Goal: Find specific fact: Find specific fact

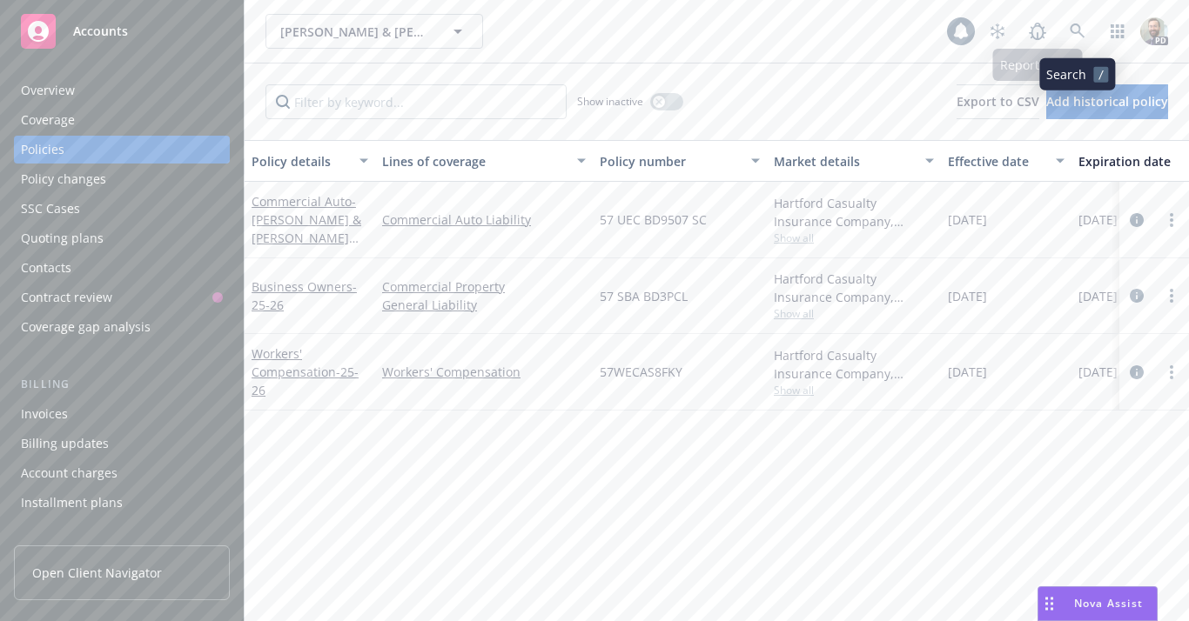
scroll to position [0, 256]
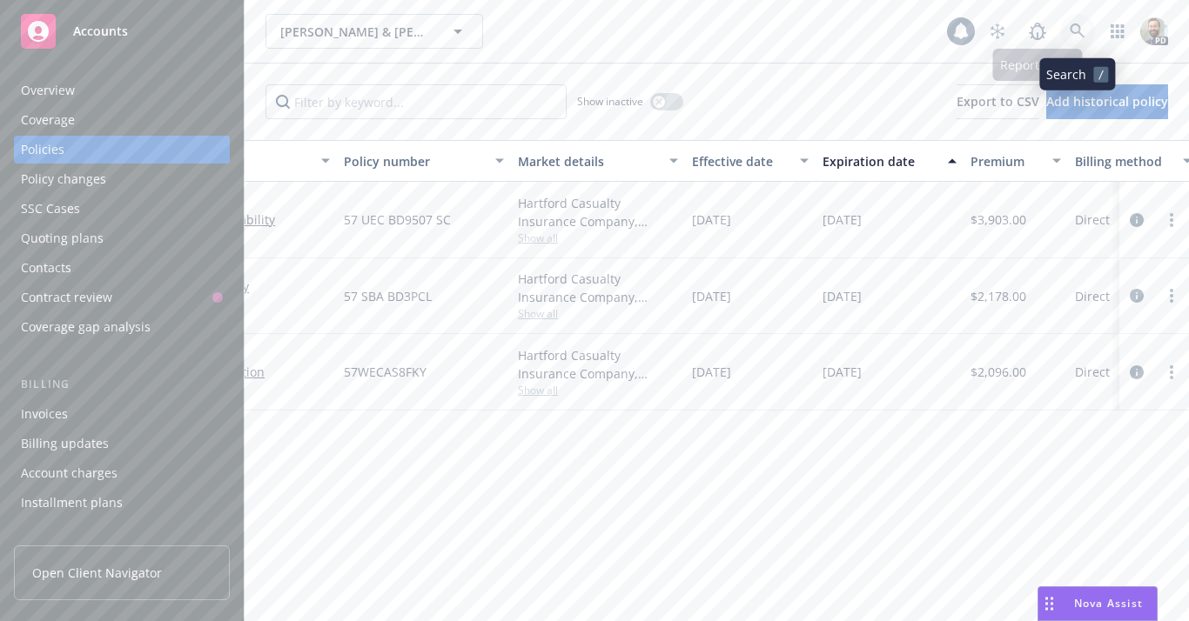
click at [1074, 35] on icon at bounding box center [1077, 31] width 16 height 16
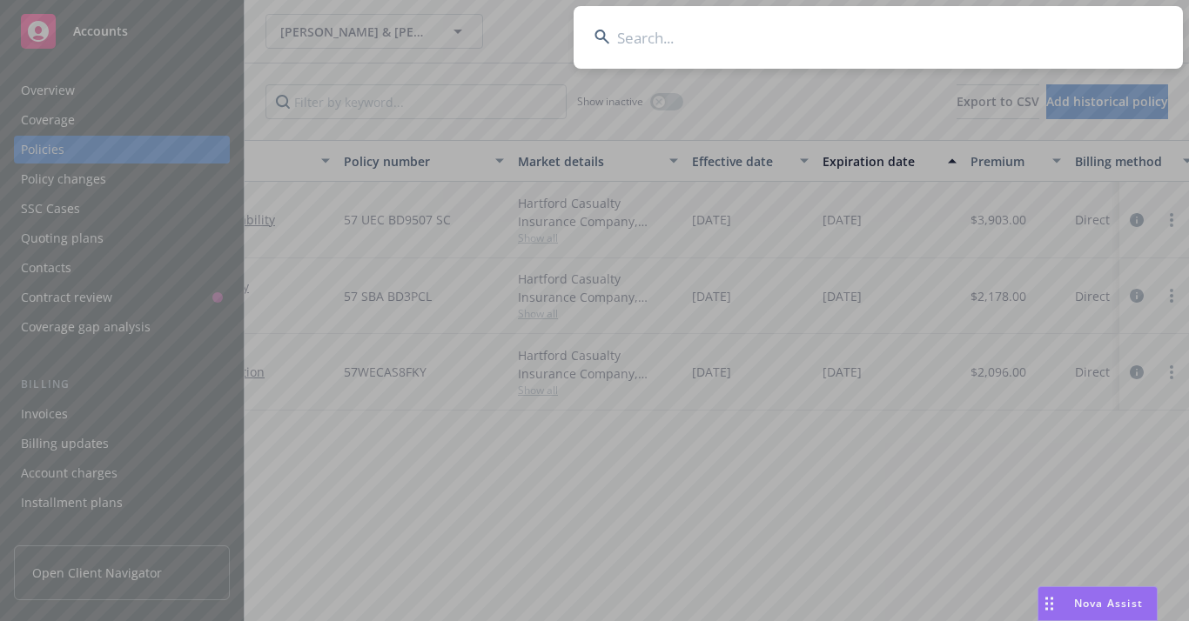
click at [885, 30] on input at bounding box center [877, 37] width 609 height 63
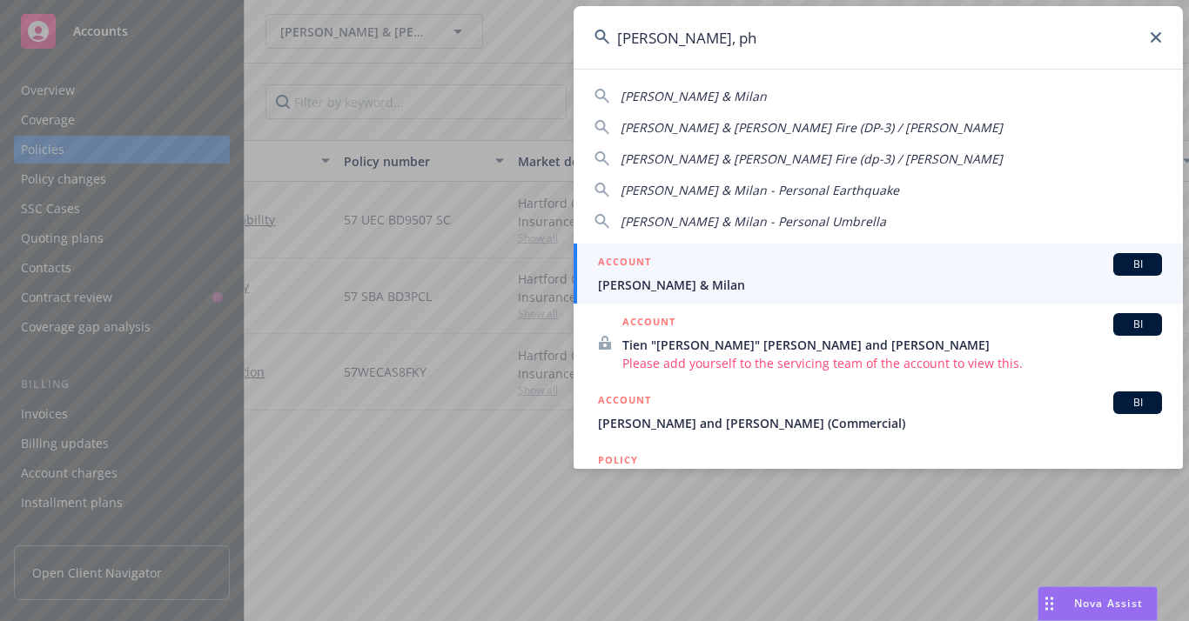
type input "[PERSON_NAME], ph"
click at [666, 274] on div "ACCOUNT BI" at bounding box center [880, 264] width 564 height 23
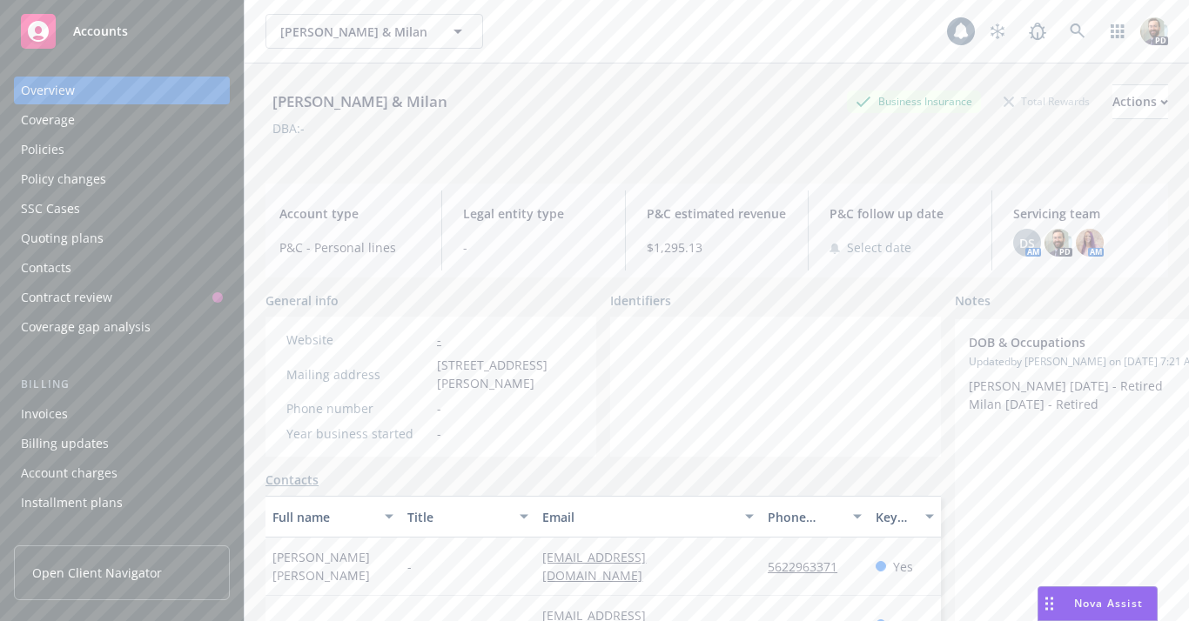
click at [51, 152] on div "Policies" at bounding box center [43, 150] width 44 height 28
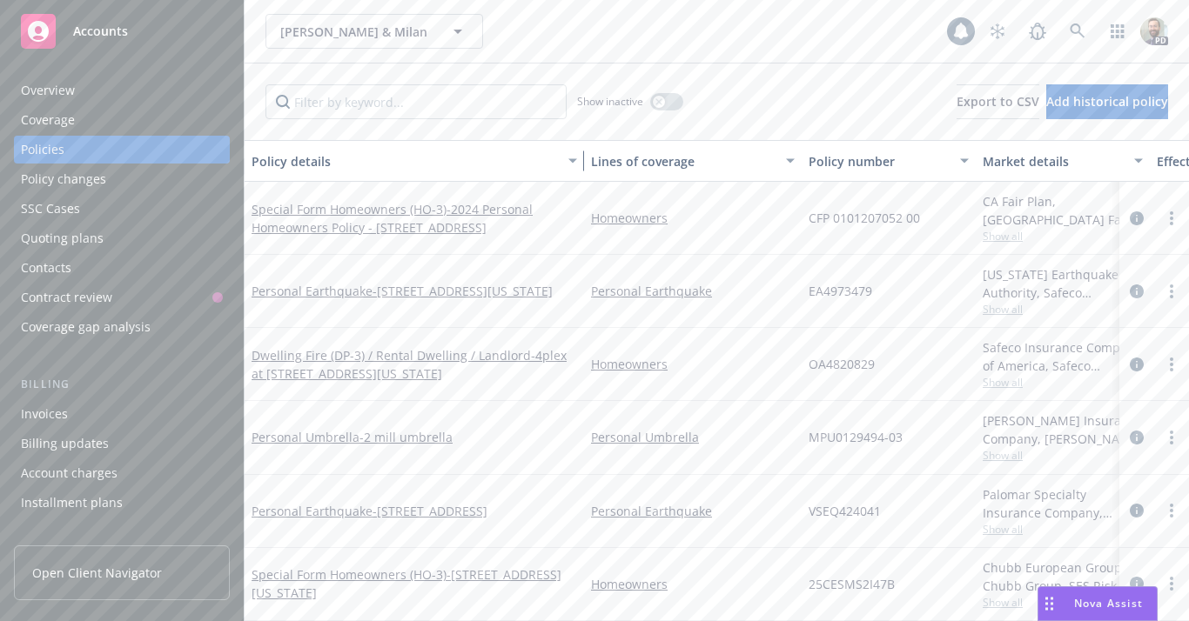
drag, startPoint x: 372, startPoint y: 151, endPoint x: 581, endPoint y: 153, distance: 208.9
click at [580, 153] on div "button" at bounding box center [575, 161] width 9 height 40
click at [61, 93] on div "Overview" at bounding box center [48, 91] width 54 height 28
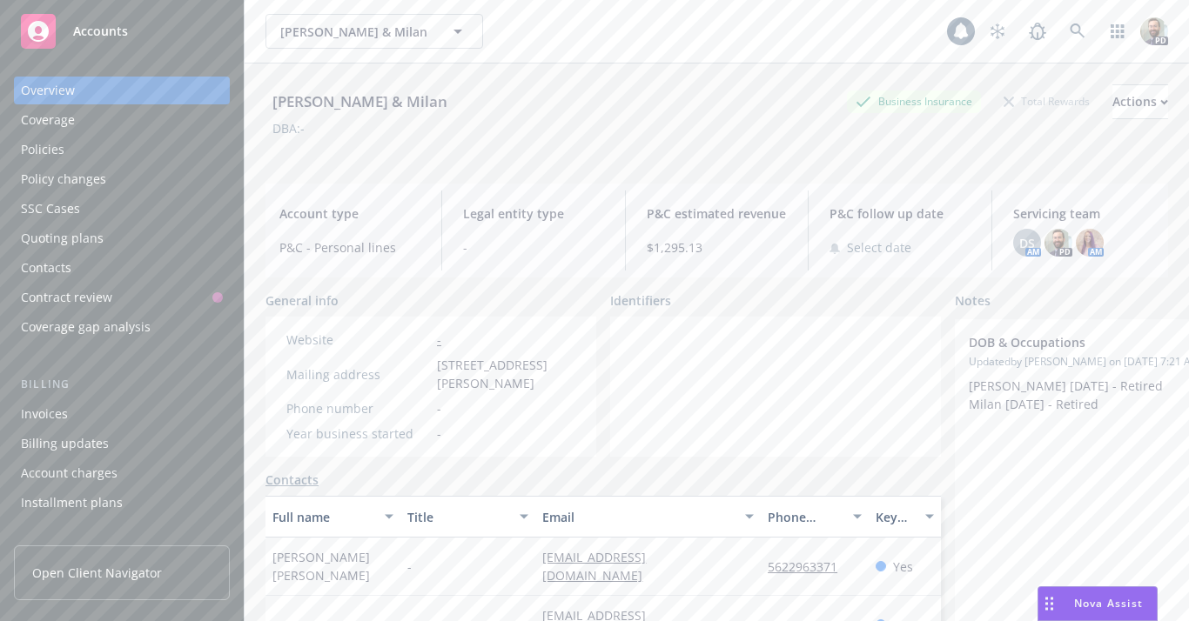
click at [290, 102] on div "[PERSON_NAME] & Milan" at bounding box center [359, 102] width 189 height 23
copy div "[PERSON_NAME] & Milan"
click at [50, 145] on div "Policies" at bounding box center [43, 150] width 44 height 28
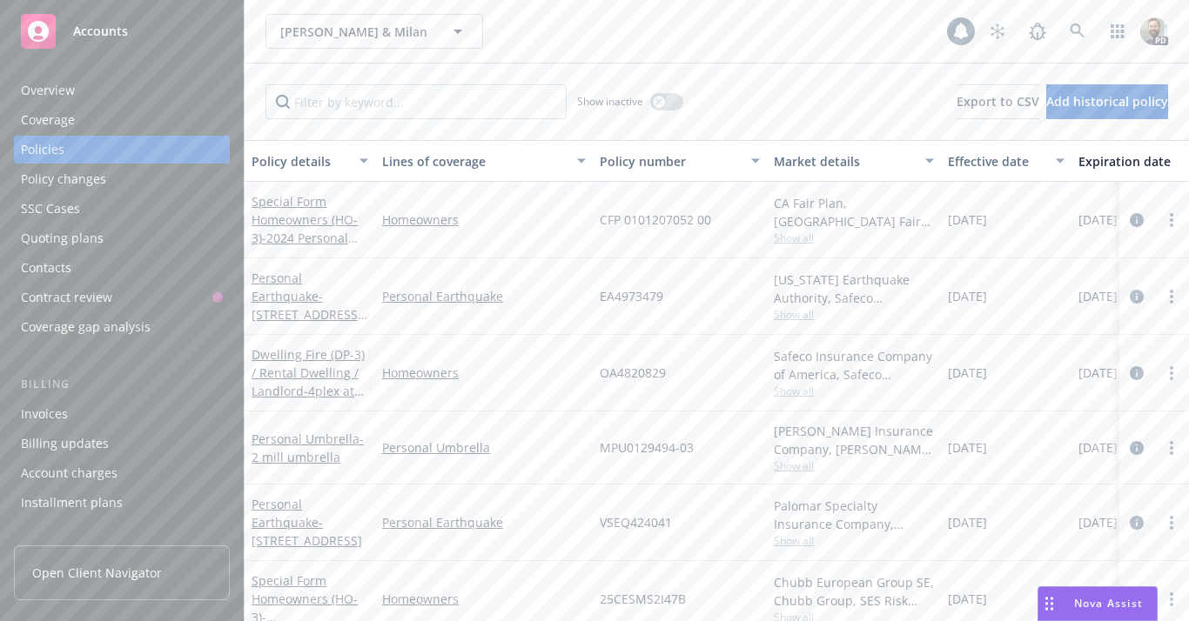
drag, startPoint x: 375, startPoint y: 160, endPoint x: 393, endPoint y: 159, distance: 18.3
click at [393, 159] on button "Lines of coverage" at bounding box center [484, 161] width 218 height 42
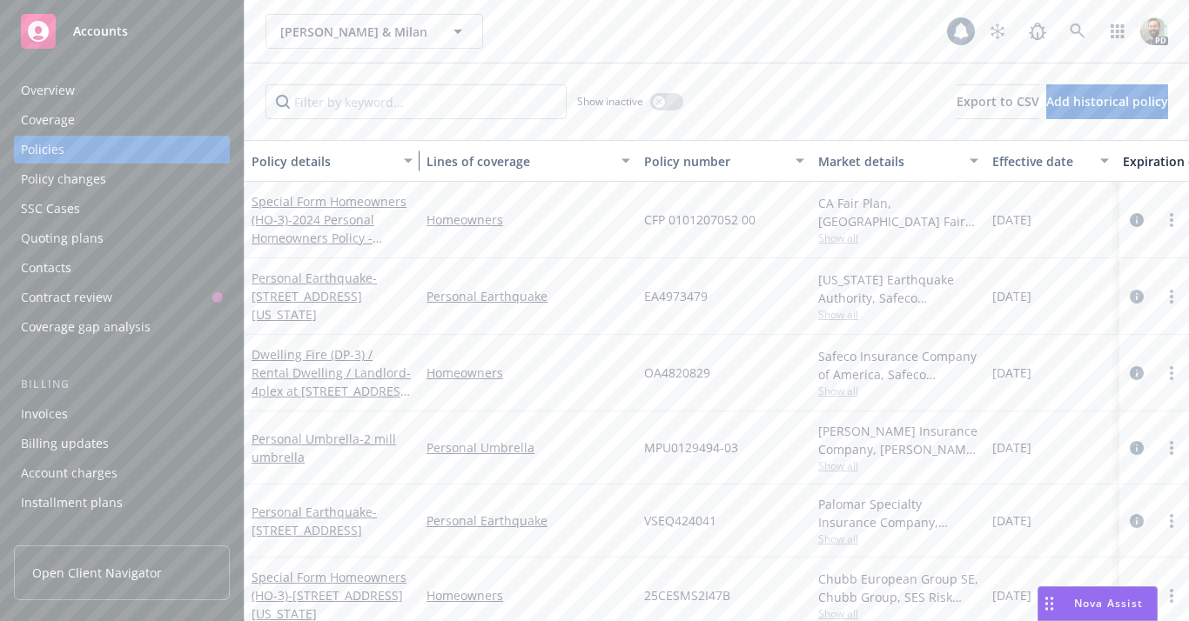
drag, startPoint x: 373, startPoint y: 155, endPoint x: 451, endPoint y: 150, distance: 77.6
click at [419, 150] on button "Policy details" at bounding box center [332, 161] width 175 height 42
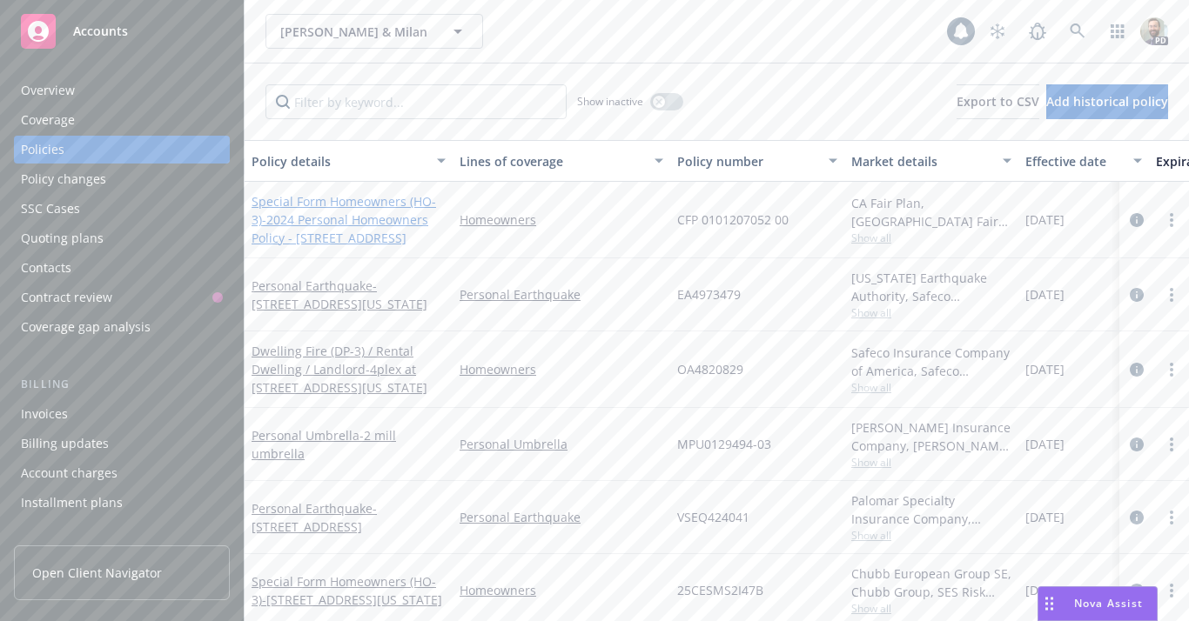
click at [325, 236] on span "- 2024 Personal Homeowners Policy - [STREET_ADDRESS]" at bounding box center [339, 228] width 177 height 35
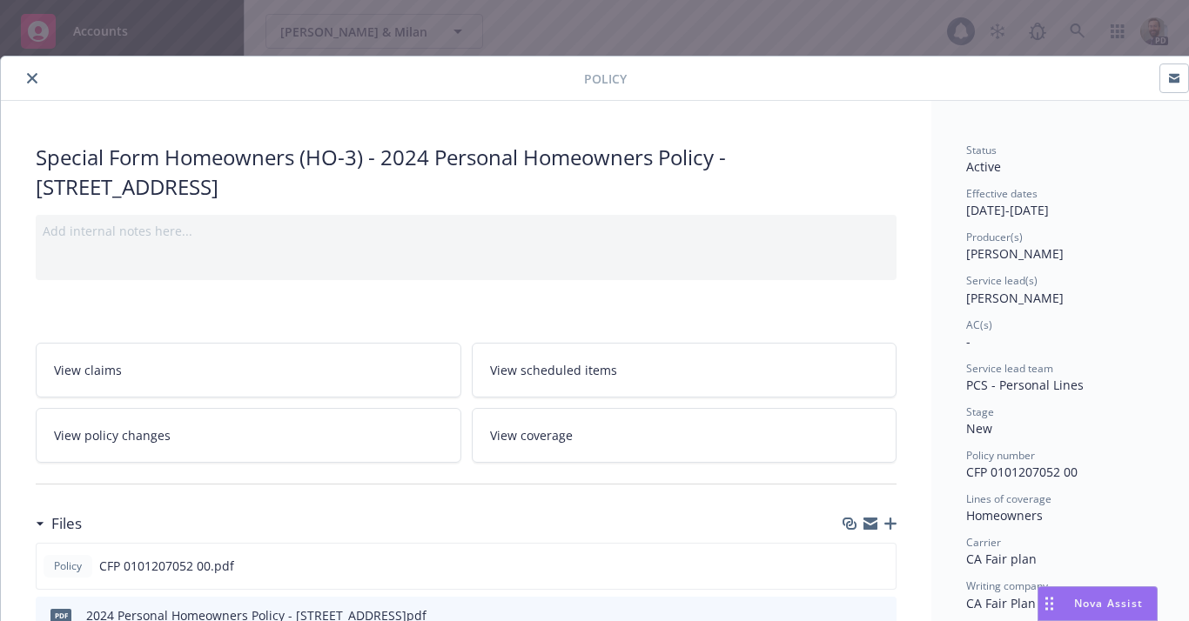
drag, startPoint x: 738, startPoint y: 162, endPoint x: 771, endPoint y: 183, distance: 39.1
click at [771, 183] on div "Special Form Homeowners (HO-3) - 2024 Personal Homeowners Policy - [STREET_ADDR…" at bounding box center [466, 172] width 861 height 58
copy div "[STREET_ADDRESS]"
click at [31, 77] on icon "close" at bounding box center [32, 78] width 10 height 10
